Goal: Entertainment & Leisure: Consume media (video, audio)

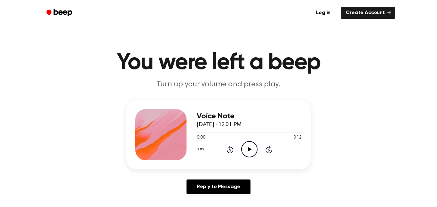
click at [253, 152] on icon "Play Audio" at bounding box center [249, 149] width 16 height 16
click at [254, 147] on icon "Play Audio" at bounding box center [249, 149] width 16 height 16
click at [254, 147] on icon "Pause Audio" at bounding box center [249, 149] width 16 height 16
click at [254, 131] on div at bounding box center [249, 131] width 105 height 5
